Goal: Task Accomplishment & Management: Complete application form

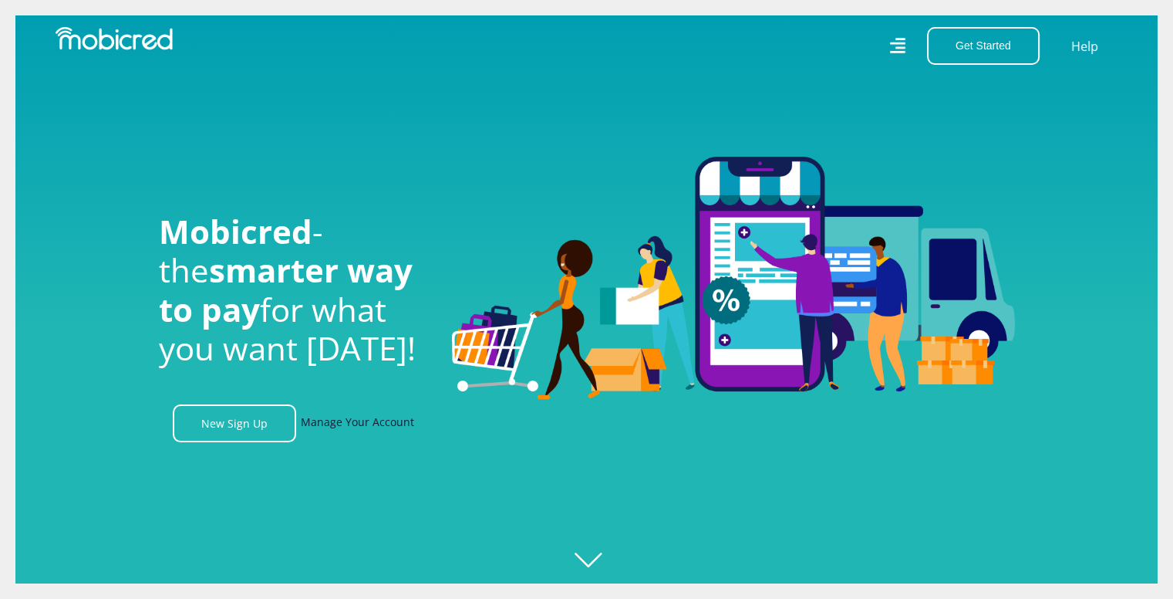
click at [342, 425] on link "Manage Your Account" at bounding box center [357, 423] width 113 height 38
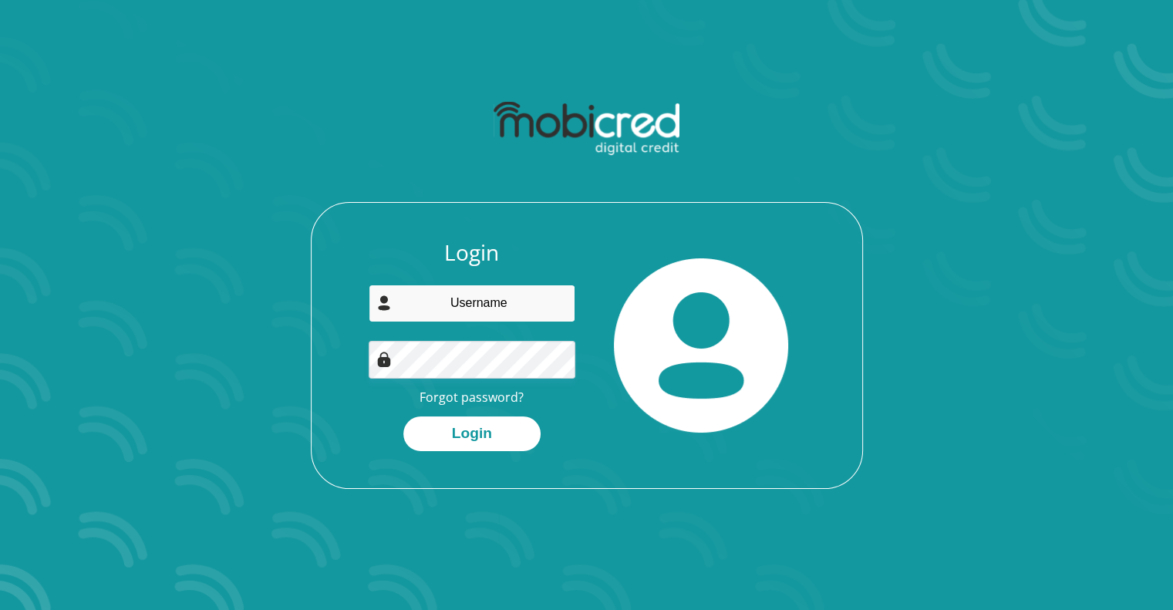
click at [433, 310] on input "email" at bounding box center [472, 304] width 207 height 38
type input "christianvdw10@gmail.com"
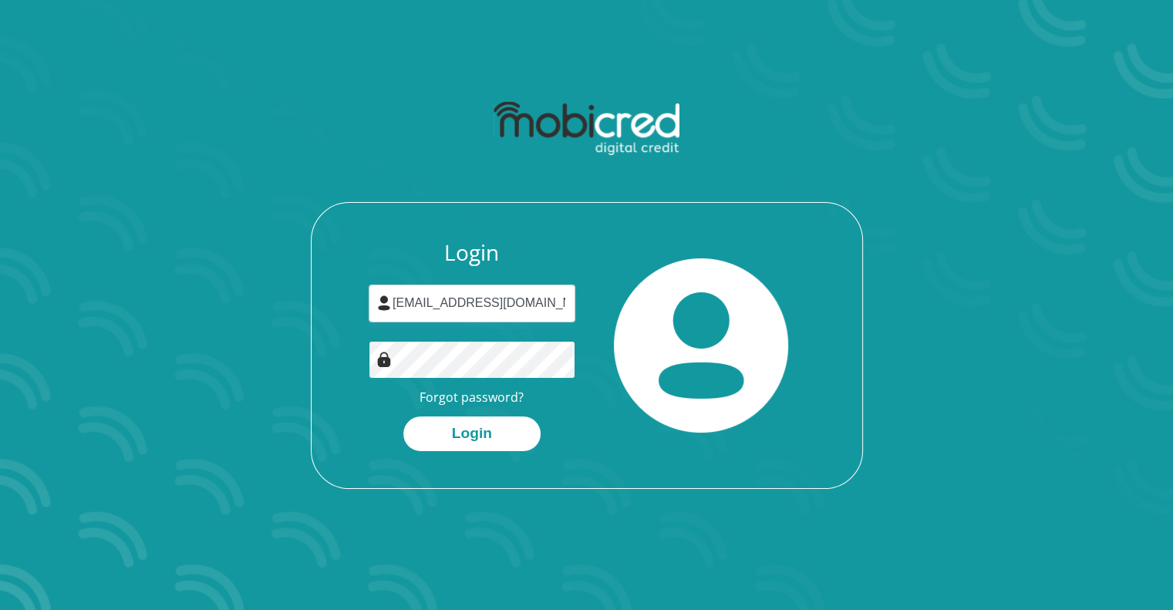
click at [403, 417] on button "Login" at bounding box center [471, 434] width 137 height 35
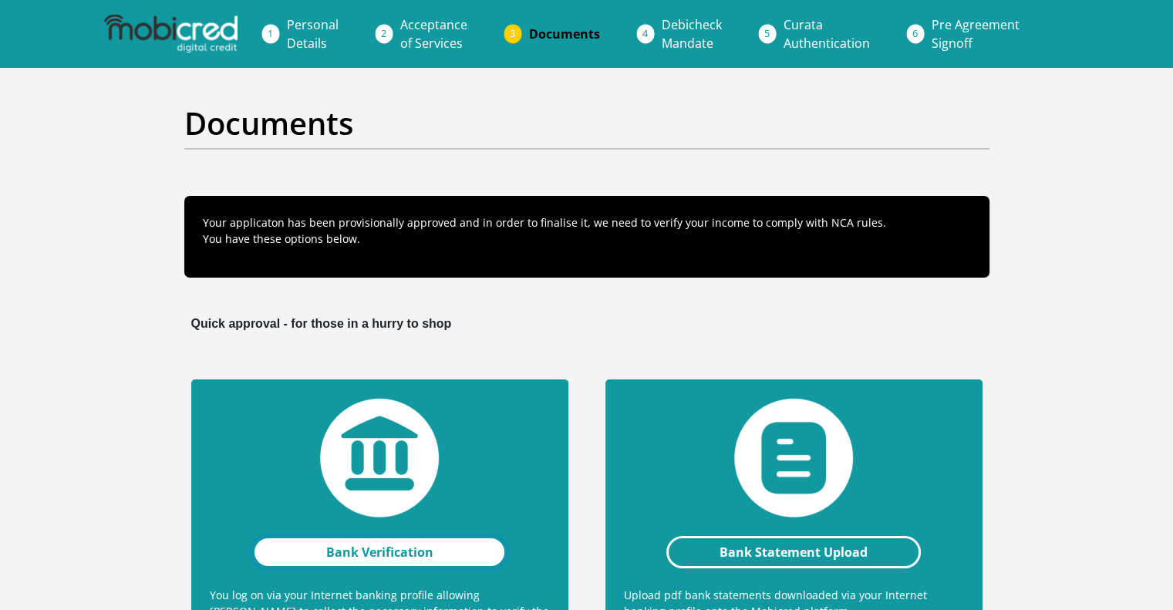
click at [400, 560] on link "Bank Verification" at bounding box center [379, 552] width 255 height 32
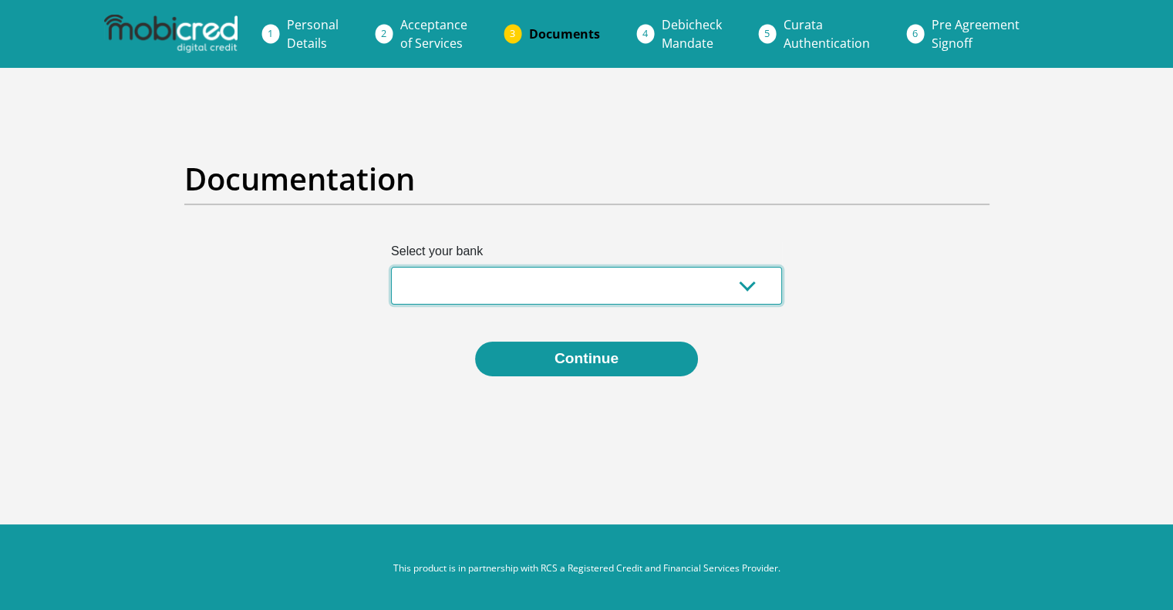
click at [595, 292] on select "Absa Capitec Bank Discovery Bank First National Bank Nedbank Standard Bank Tyme…" at bounding box center [586, 286] width 391 height 38
select select "{"id":"10","title":"Discovery Bank","institution":"Discovery Bank","alias":"dis…"
click at [391, 267] on select "Absa Capitec Bank Discovery Bank First National Bank Nedbank Standard Bank Tyme…" at bounding box center [586, 286] width 391 height 38
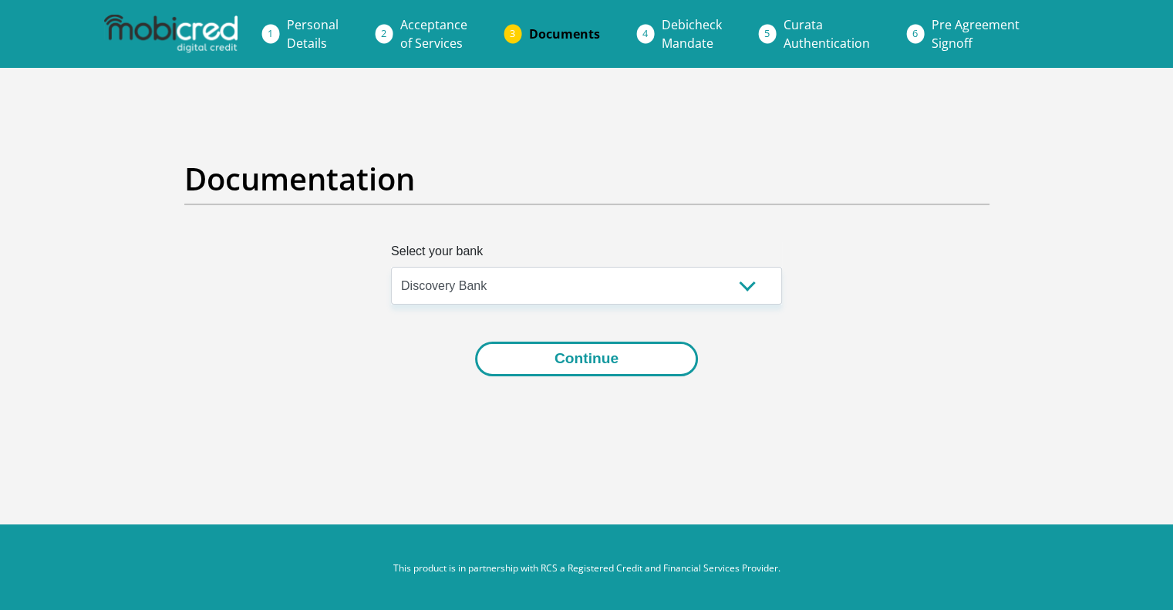
click at [568, 363] on button "Continue" at bounding box center [586, 359] width 223 height 35
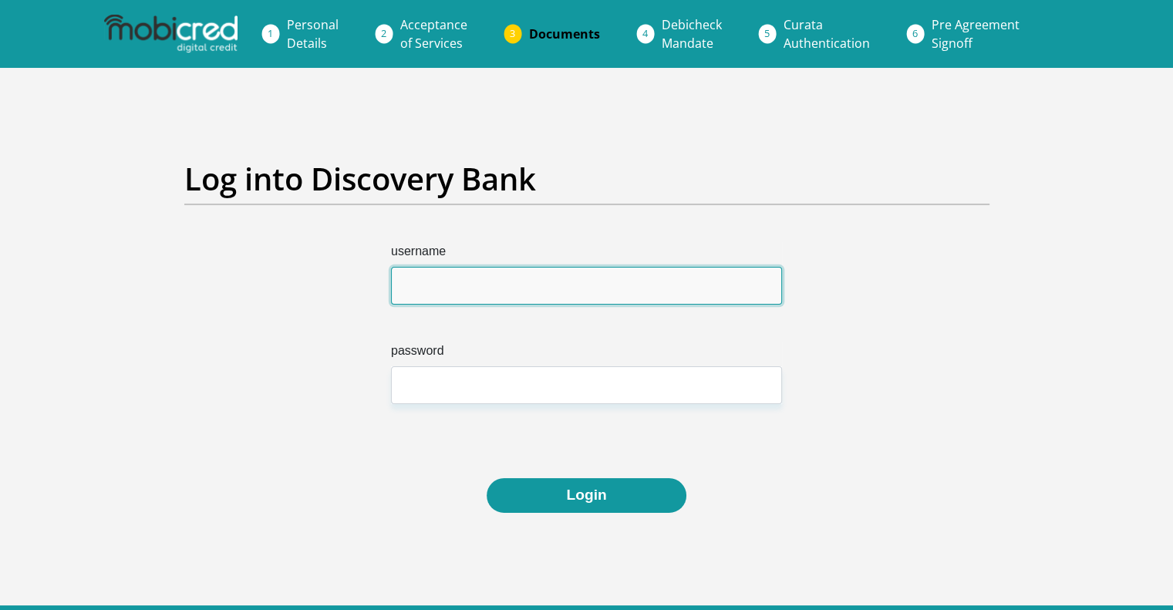
click at [521, 274] on input "username" at bounding box center [586, 286] width 391 height 38
type input "christianvdw"
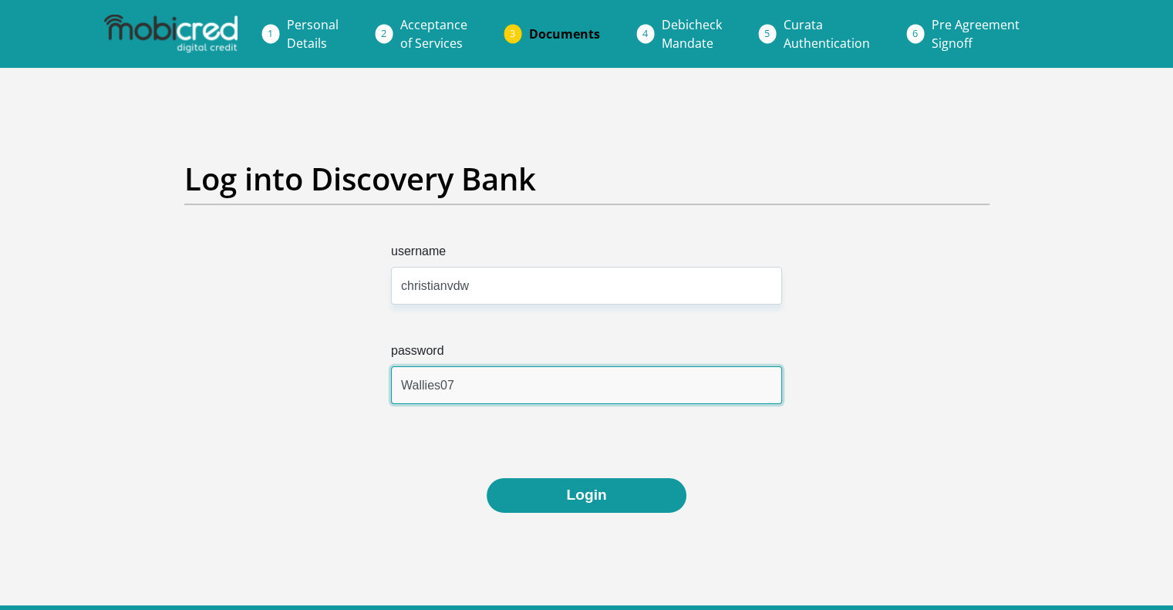
type input "Wallies07"
click at [487, 478] on button "Login" at bounding box center [586, 495] width 199 height 35
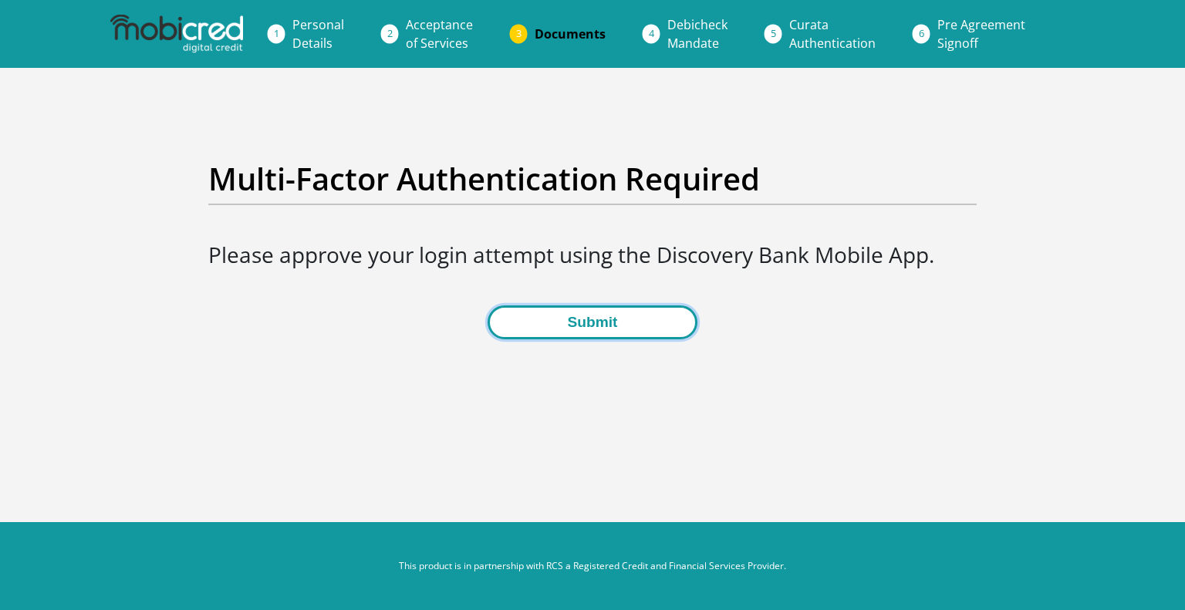
click at [550, 314] on button "Submit" at bounding box center [591, 322] width 209 height 35
